Goal: Information Seeking & Learning: Learn about a topic

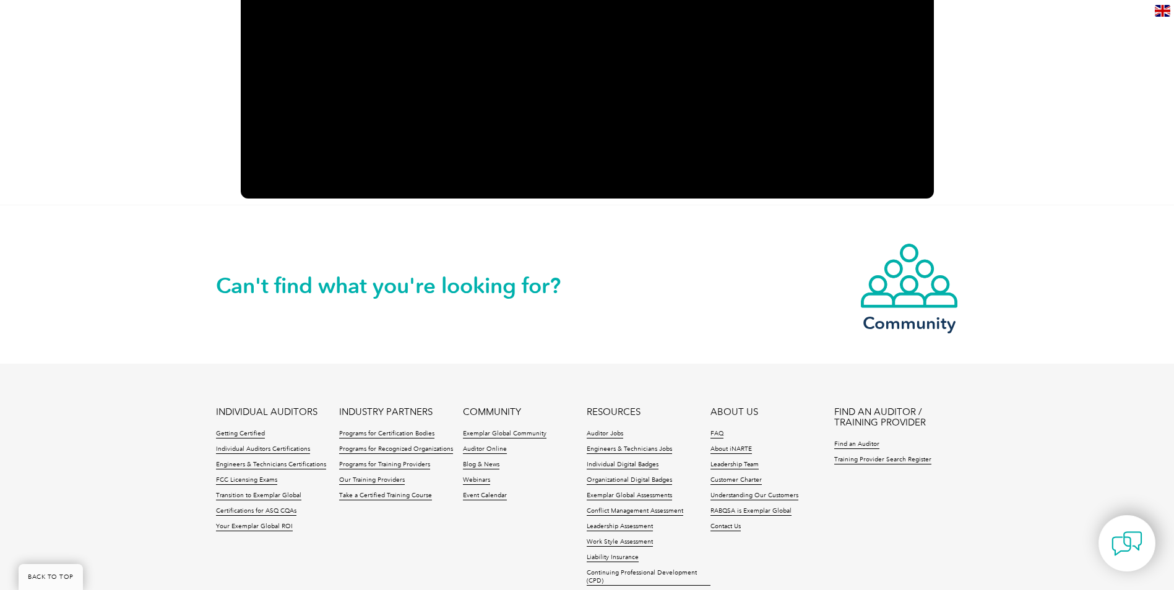
scroll to position [1534, 0]
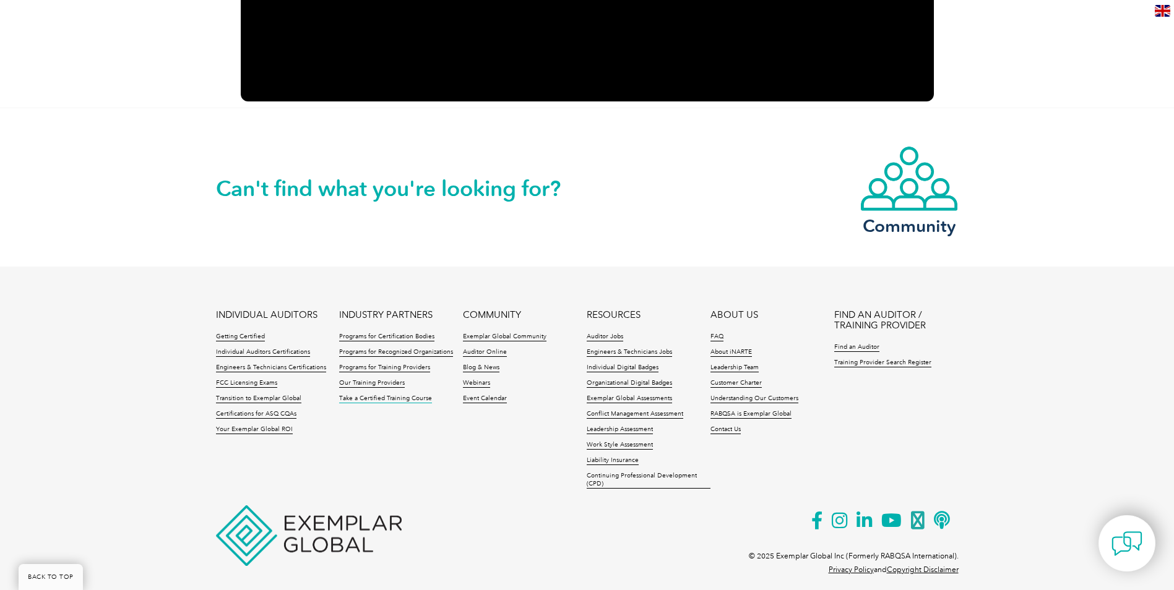
click at [385, 395] on link "Take a Certified Training Course" at bounding box center [385, 399] width 93 height 9
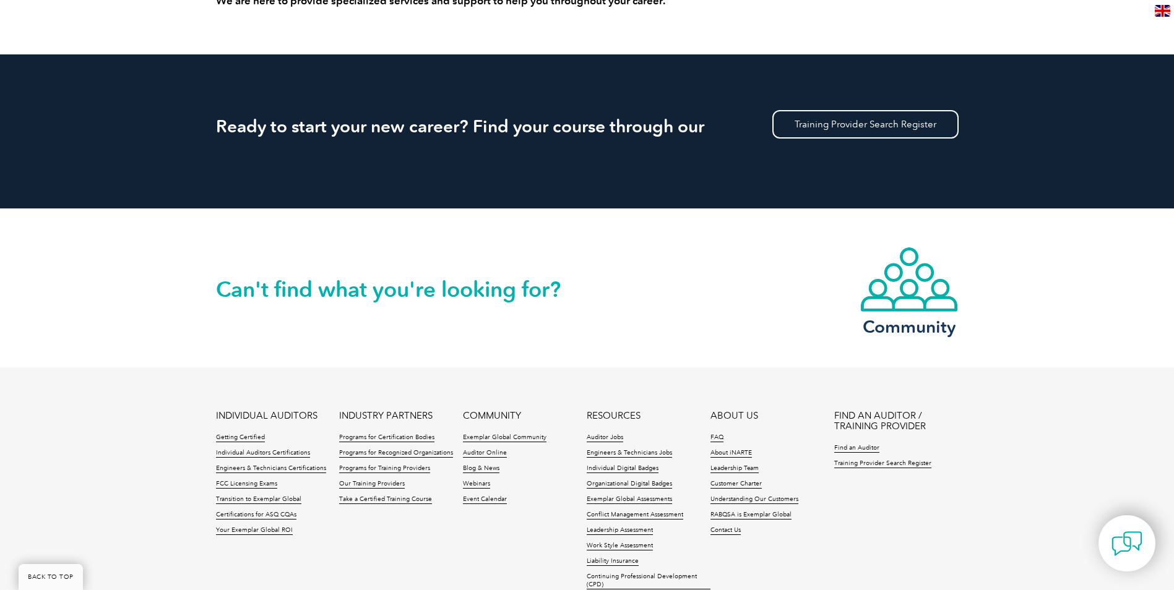
scroll to position [1233, 0]
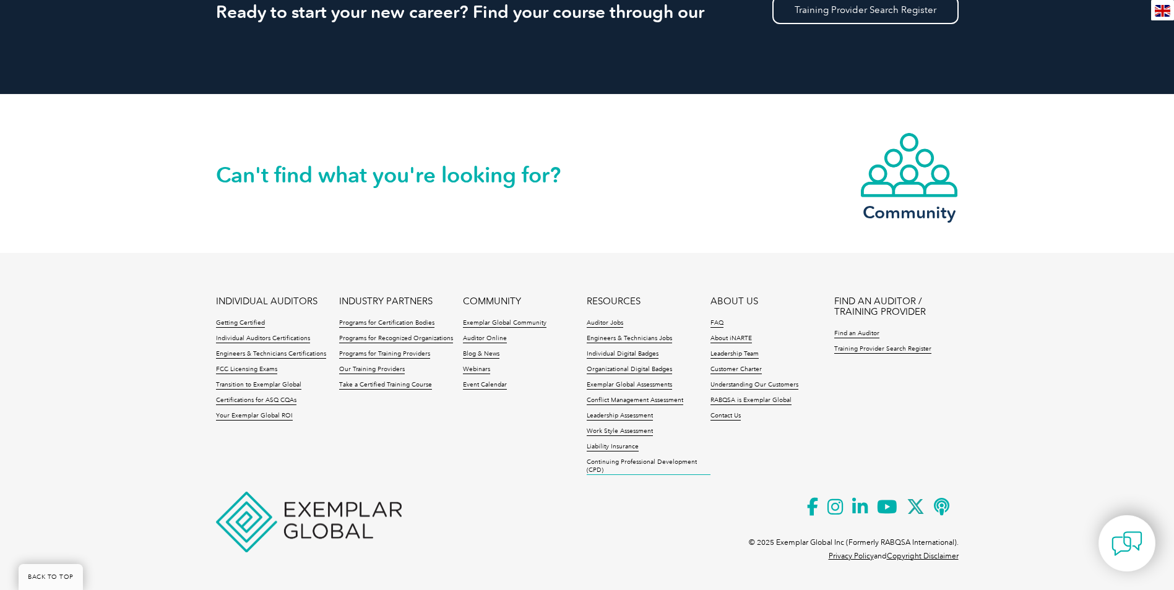
click at [629, 464] on link "Continuing Professional Development (CPD)" at bounding box center [649, 466] width 124 height 17
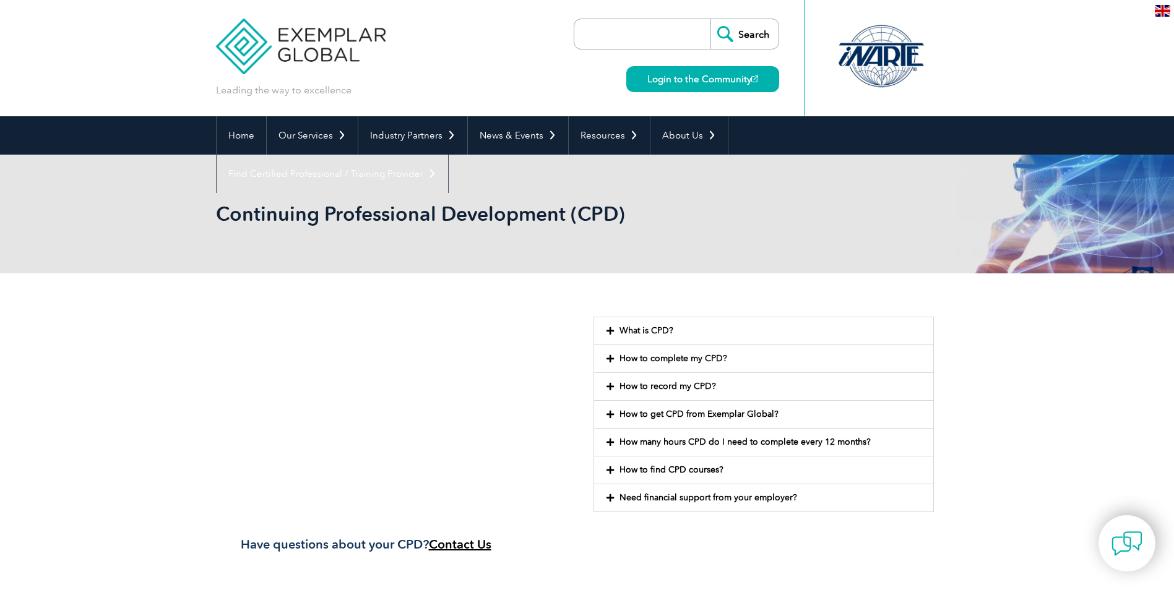
click at [610, 329] on icon at bounding box center [609, 331] width 7 height 9
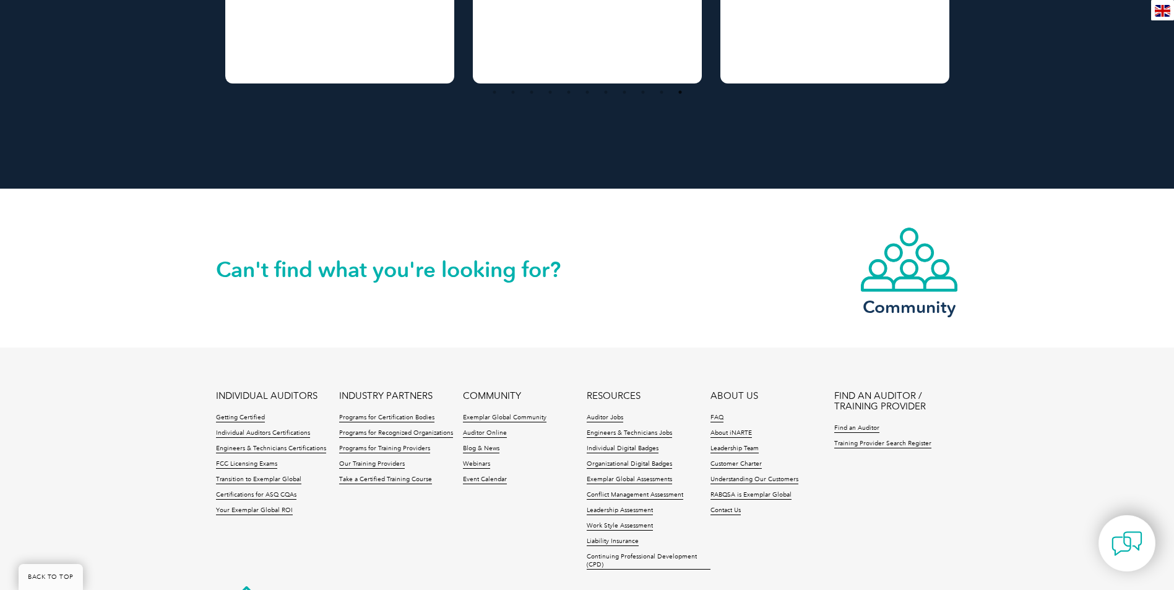
scroll to position [1704, 0]
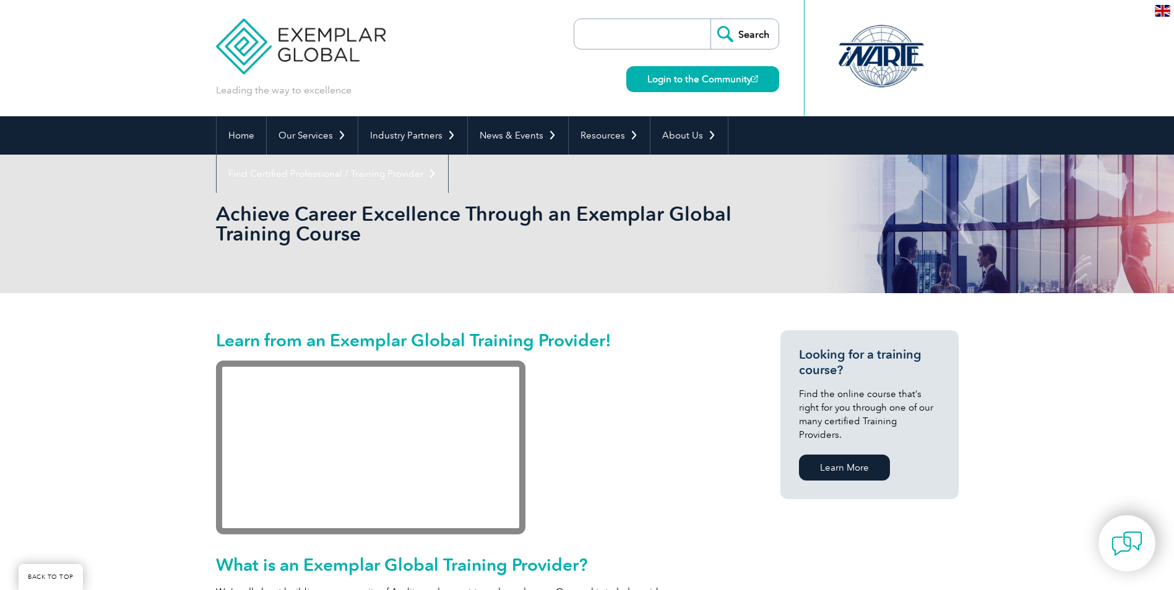
scroll to position [1233, 0]
